Goal: Transaction & Acquisition: Download file/media

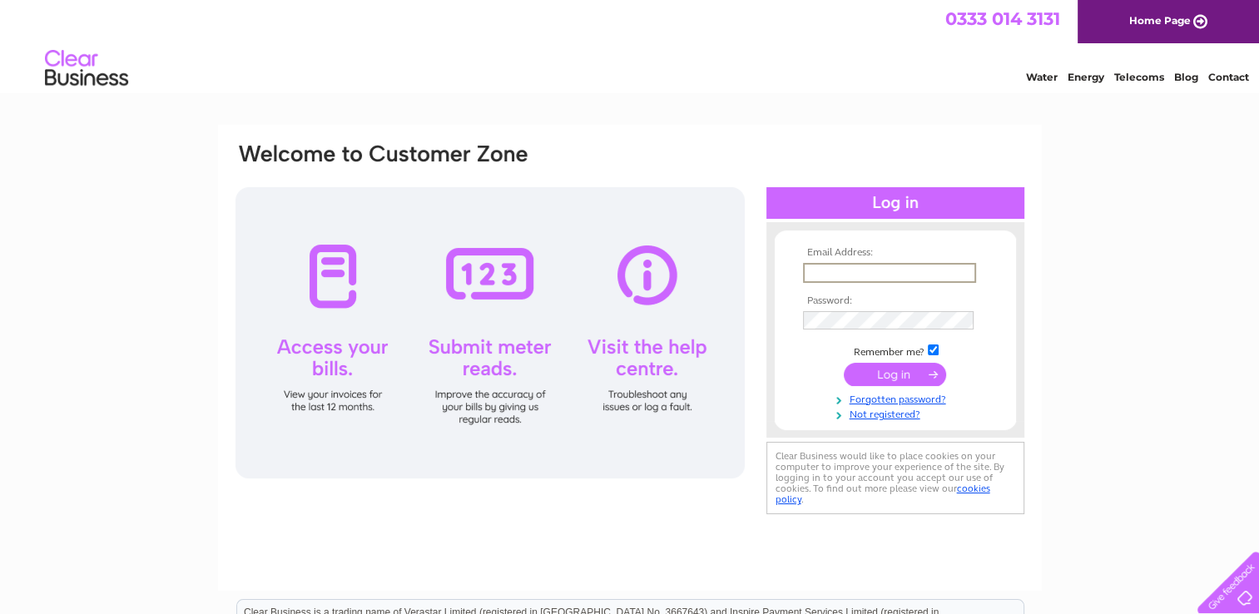
click at [885, 271] on input "text" at bounding box center [889, 273] width 173 height 20
click at [829, 271] on input "text" at bounding box center [888, 272] width 171 height 18
paste input "[EMAIL_ADDRESS][DOMAIN_NAME]"
type input "[EMAIL_ADDRESS][DOMAIN_NAME]"
click at [879, 375] on input "submit" at bounding box center [895, 372] width 102 height 23
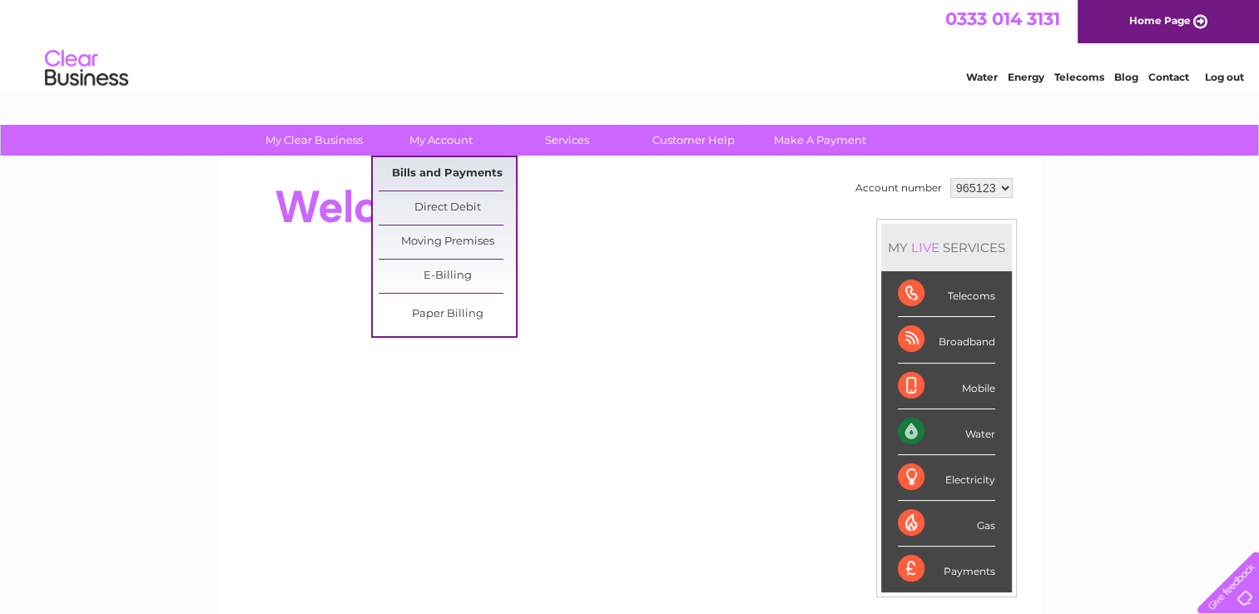
click at [432, 175] on link "Bills and Payments" at bounding box center [447, 173] width 137 height 33
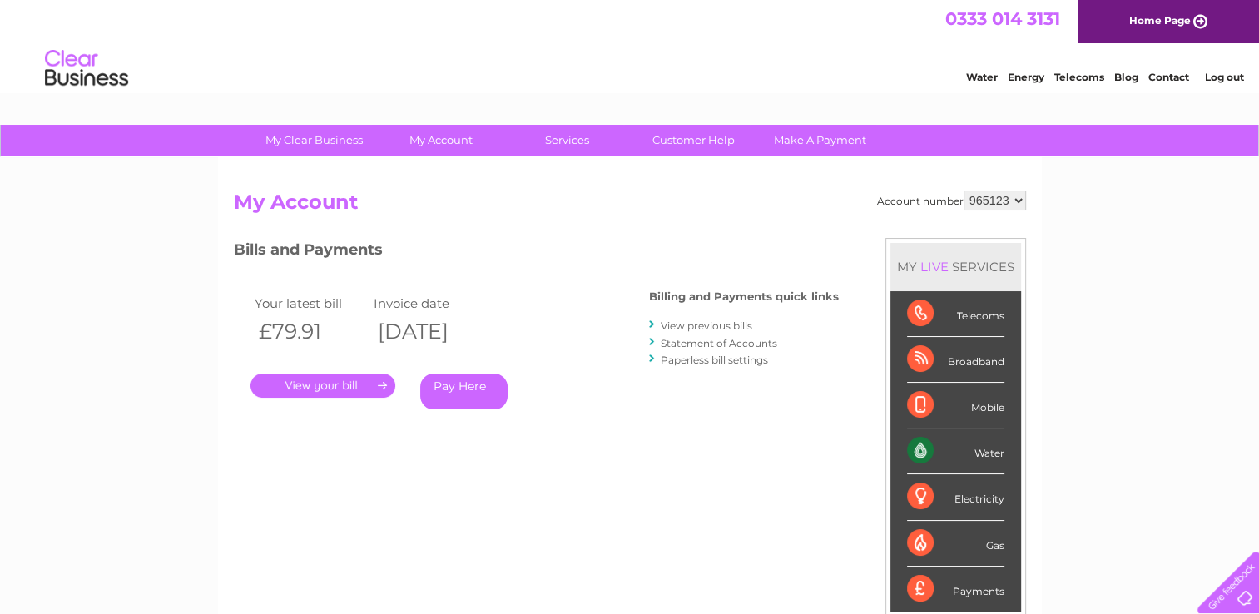
click at [717, 321] on link "View previous bills" at bounding box center [707, 326] width 92 height 12
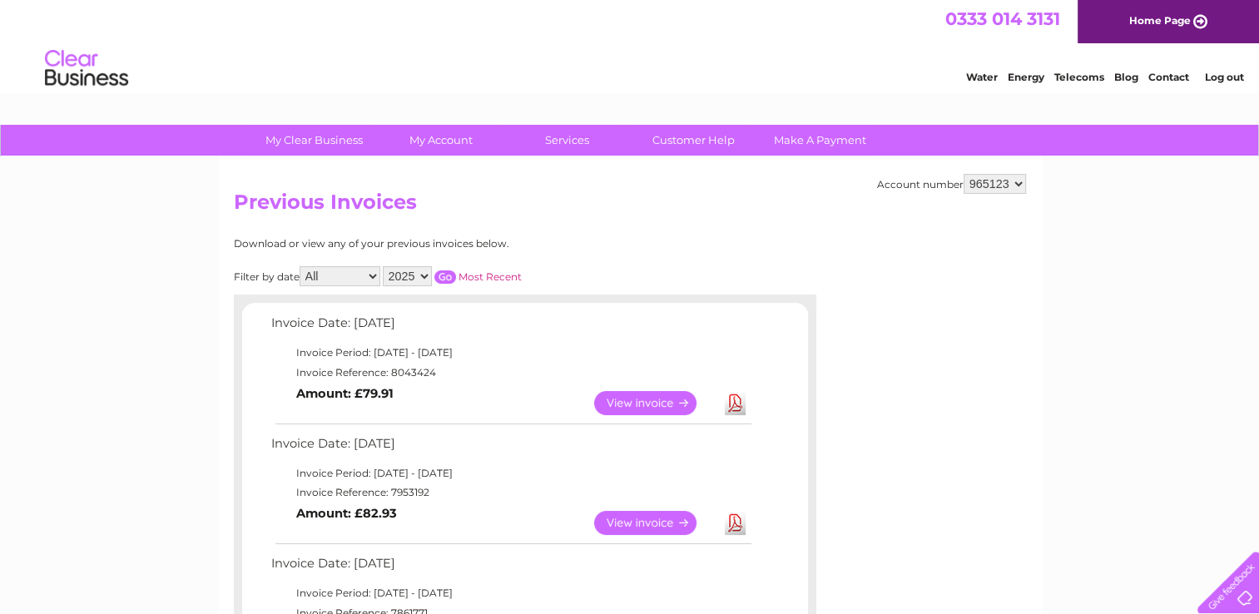
click at [735, 406] on link "Download" at bounding box center [735, 403] width 21 height 24
click at [731, 526] on link "Download" at bounding box center [735, 523] width 21 height 24
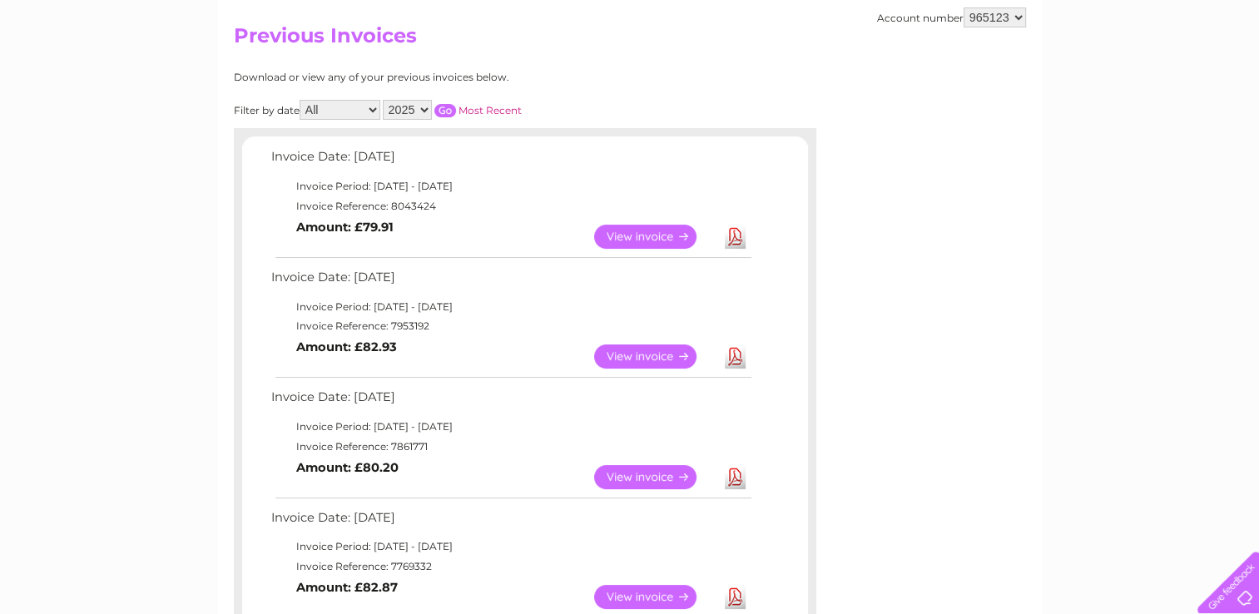
scroll to position [250, 0]
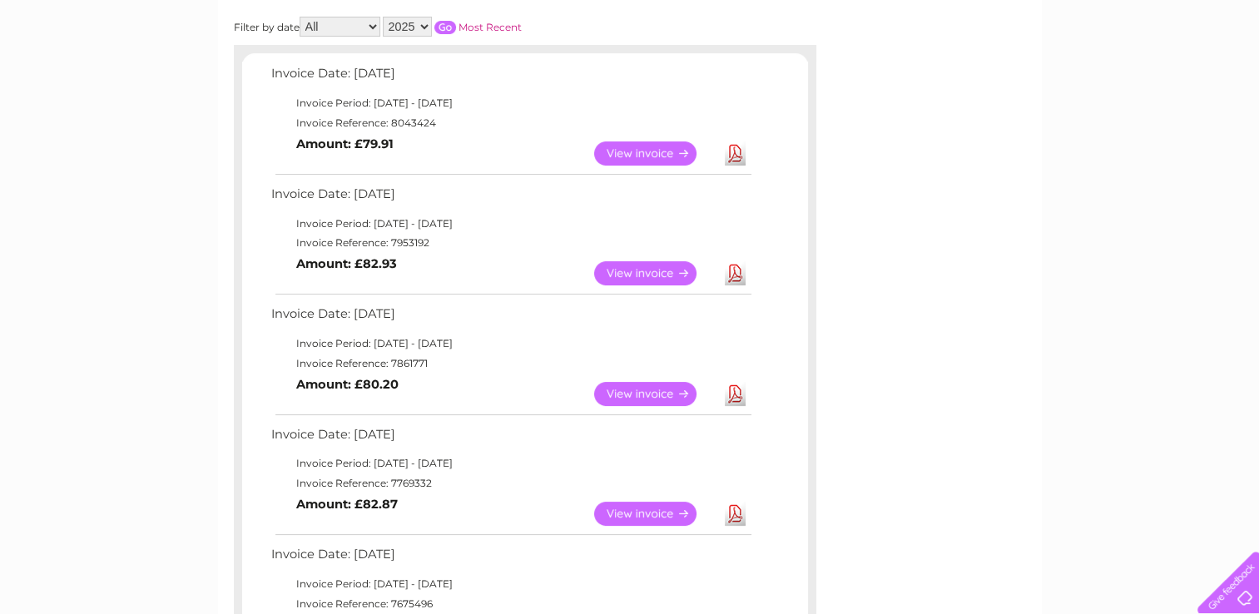
click at [732, 395] on link "Download" at bounding box center [735, 394] width 21 height 24
click at [740, 516] on link "Download" at bounding box center [735, 514] width 21 height 24
